Goal: Information Seeking & Learning: Learn about a topic

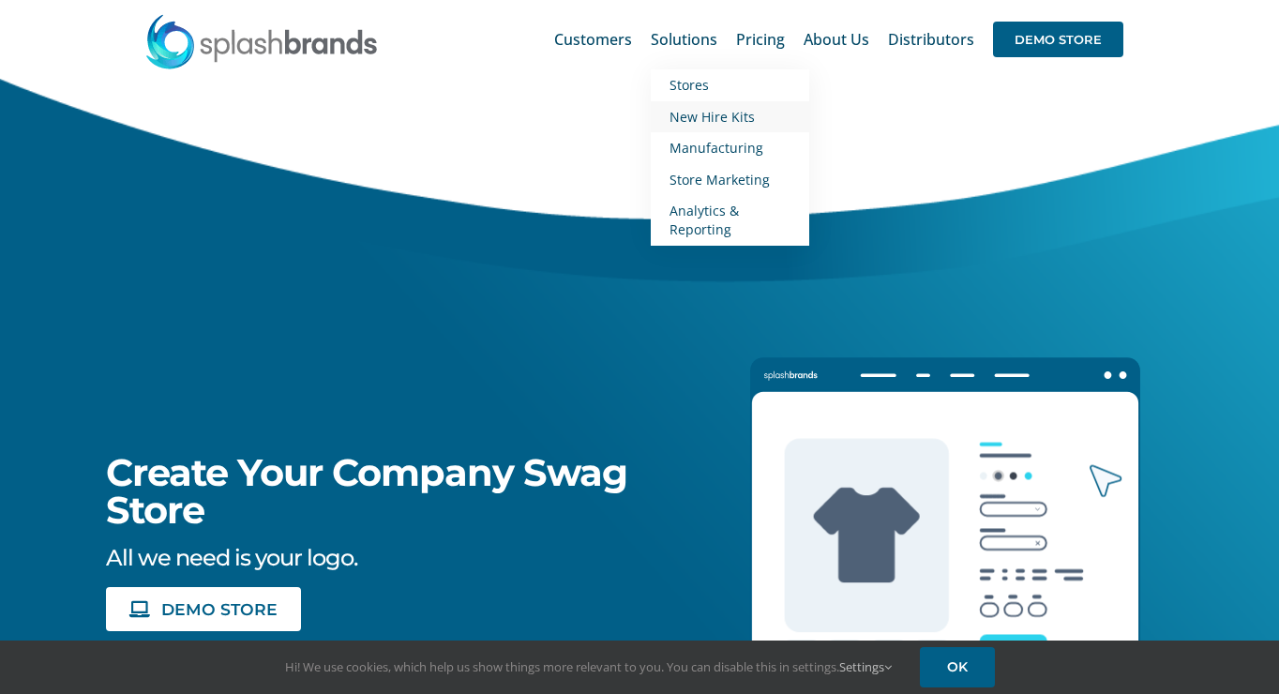
click at [694, 119] on span "New Hire Kits" at bounding box center [712, 117] width 85 height 18
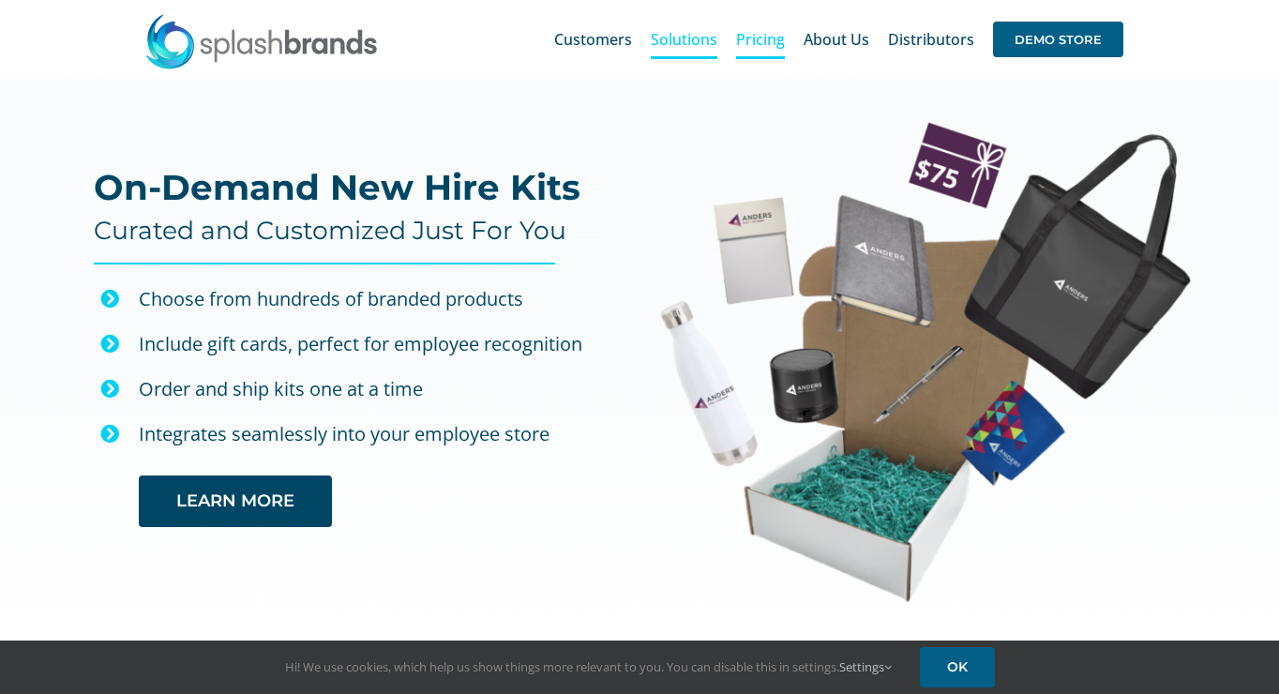
click at [766, 38] on span "Pricing" at bounding box center [760, 39] width 49 height 15
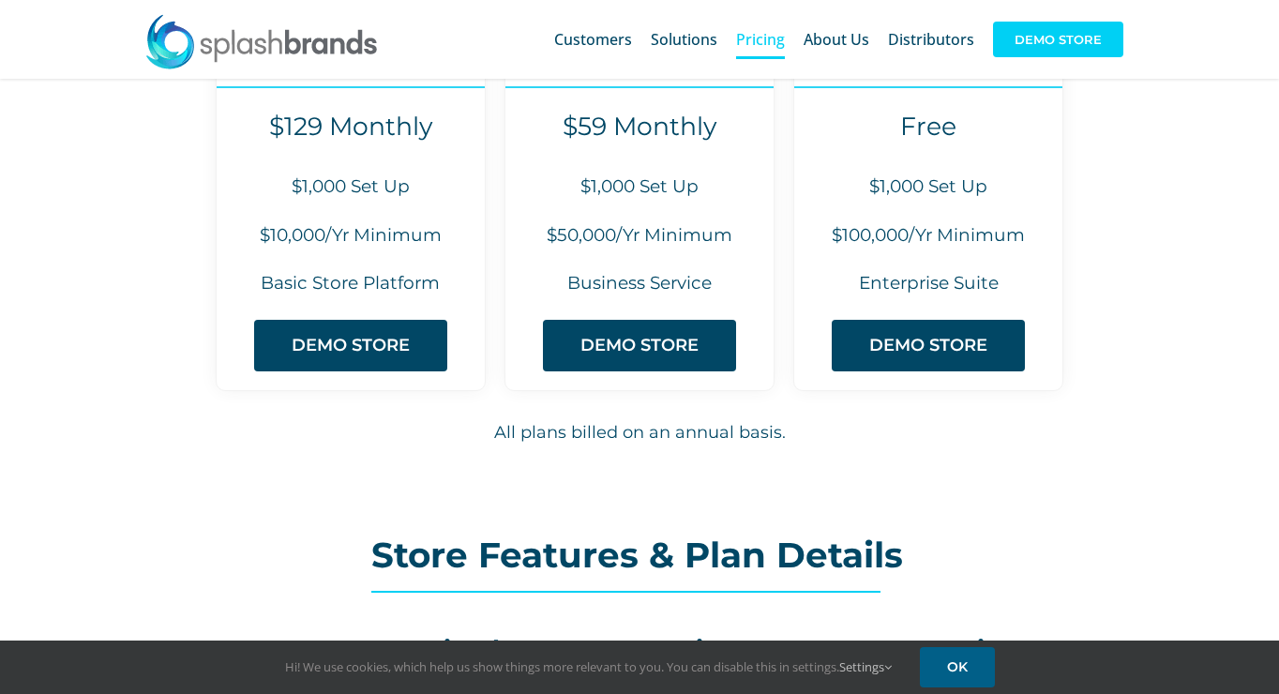
scroll to position [154, 0]
